Goal: Navigation & Orientation: Find specific page/section

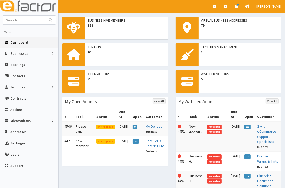
click at [32, 42] on link "Dashboard" at bounding box center [29, 42] width 58 height 11
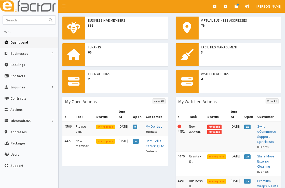
click at [18, 43] on span "Dashboard" at bounding box center [19, 42] width 18 height 5
